Goal: Find specific page/section: Find specific page/section

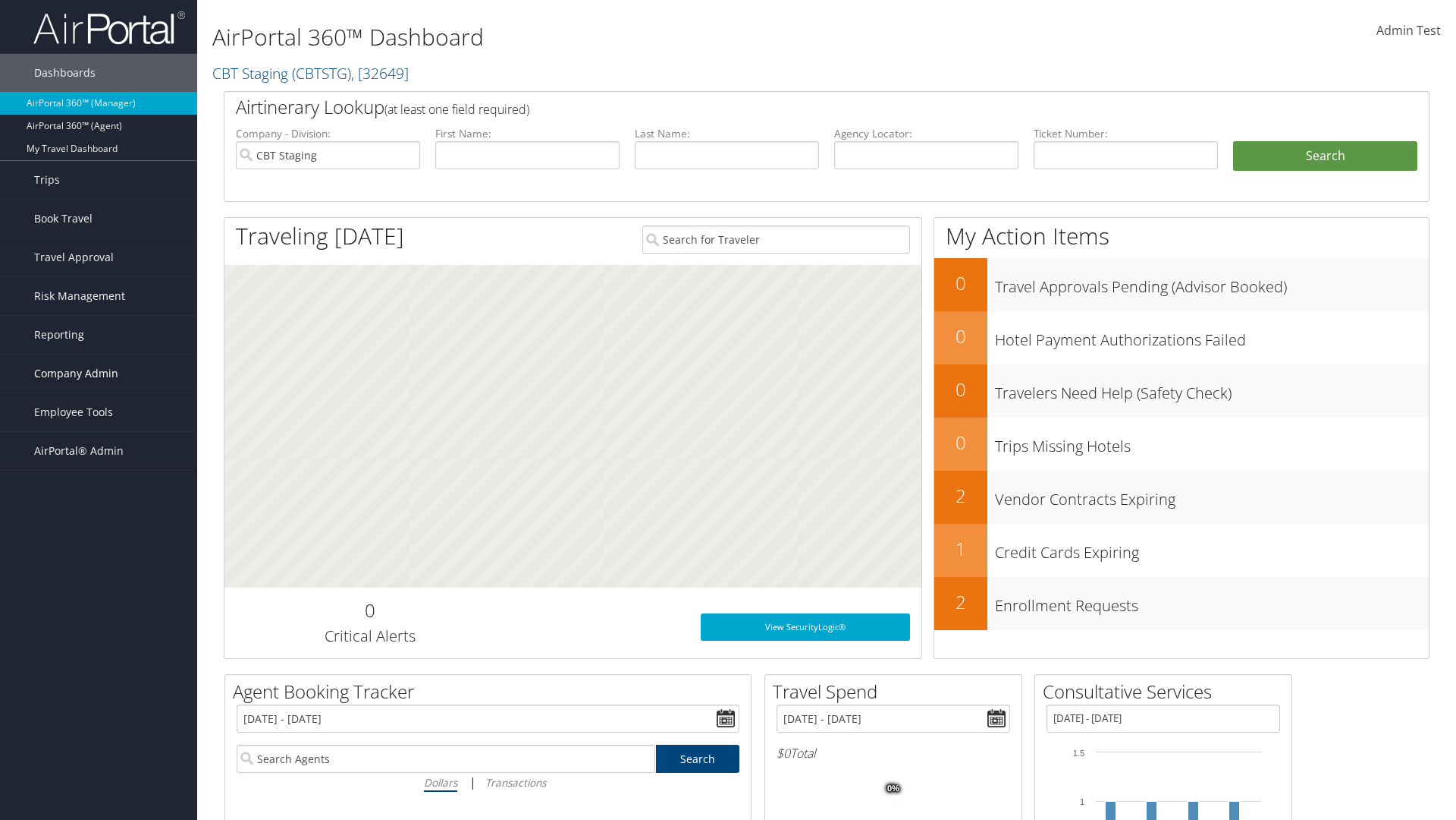
click at [98, 374] on span "Company Admin" at bounding box center [76, 373] width 85 height 38
click at [98, 733] on link "Consultative Services" at bounding box center [98, 745] width 197 height 23
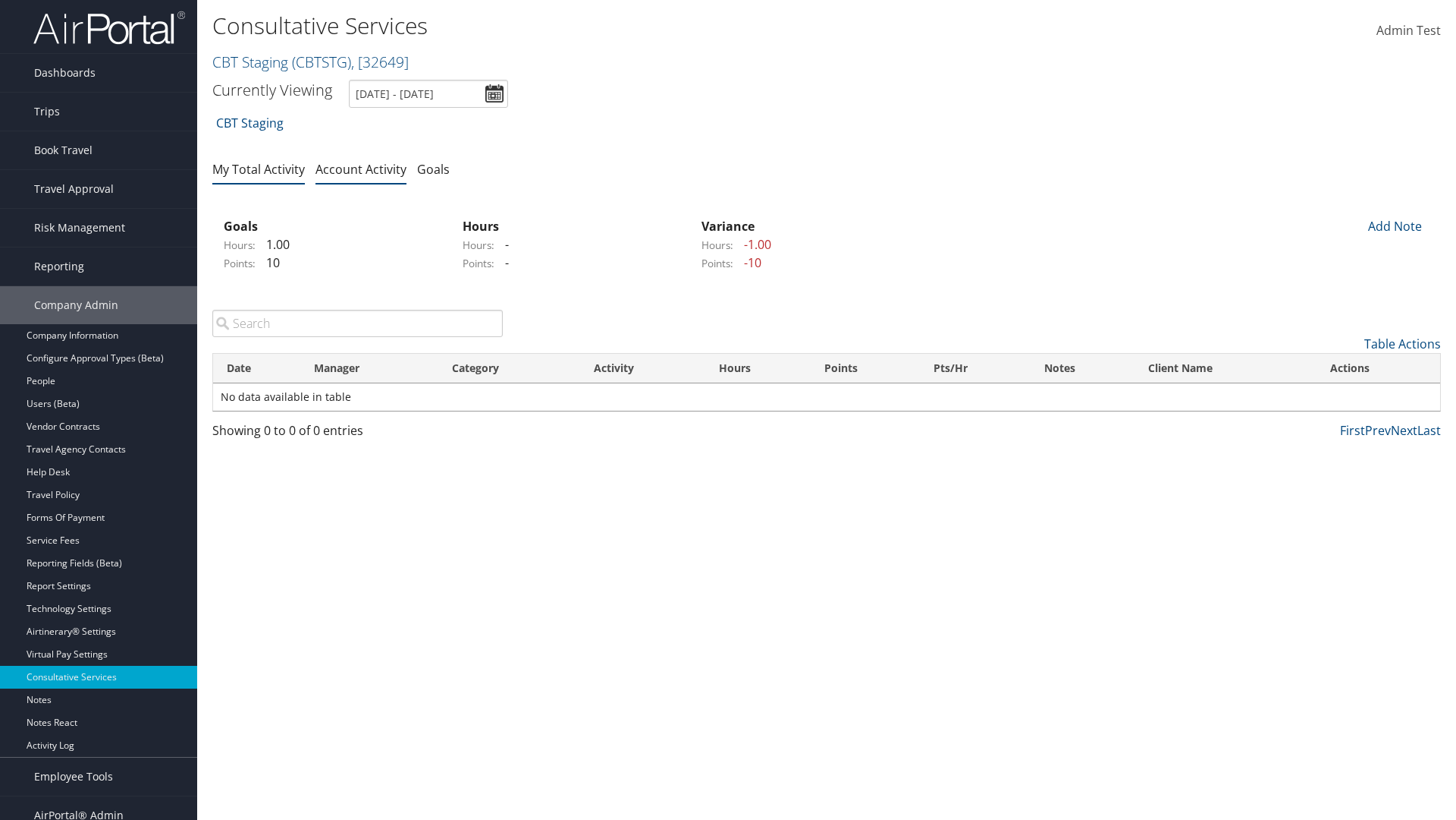
click at [258, 168] on link "My Total Activity" at bounding box center [258, 169] width 93 height 17
